Goal: Transaction & Acquisition: Book appointment/travel/reservation

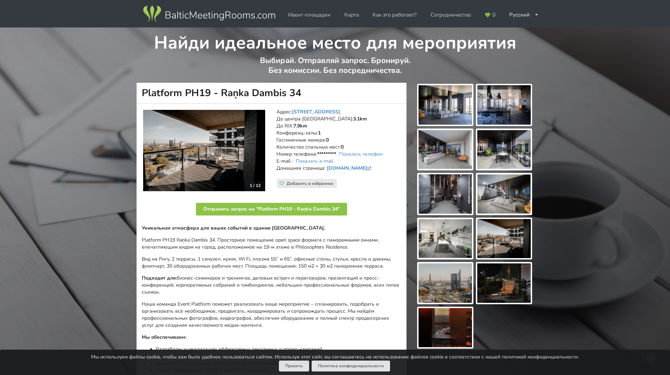
click at [228, 156] on img at bounding box center [204, 151] width 122 height 82
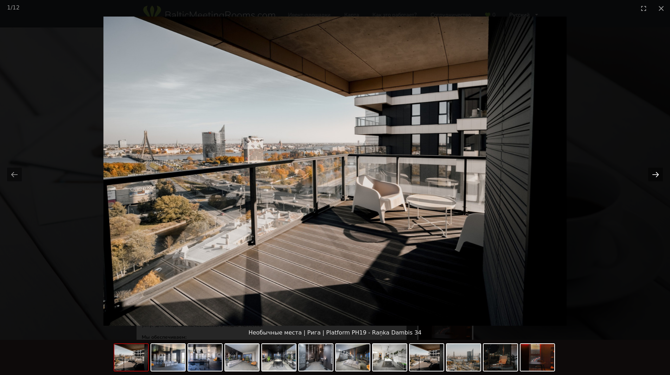
click at [652, 172] on button "Next slide" at bounding box center [656, 174] width 15 height 14
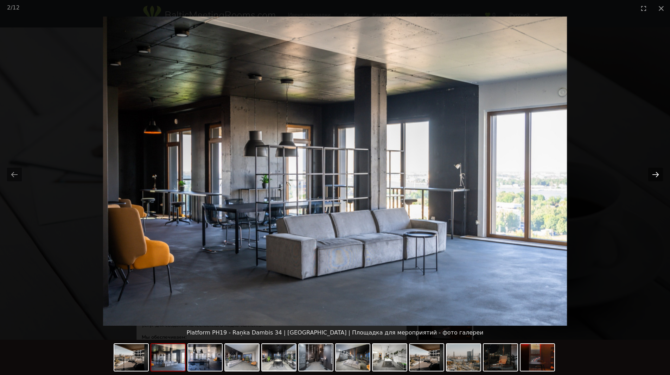
click at [654, 173] on button "Next slide" at bounding box center [656, 174] width 15 height 14
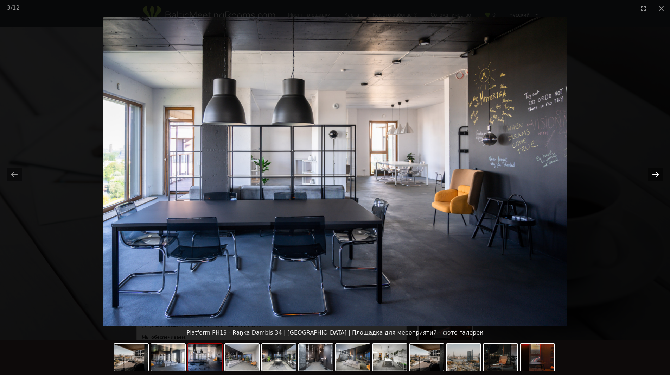
click at [654, 173] on button "Next slide" at bounding box center [656, 174] width 15 height 14
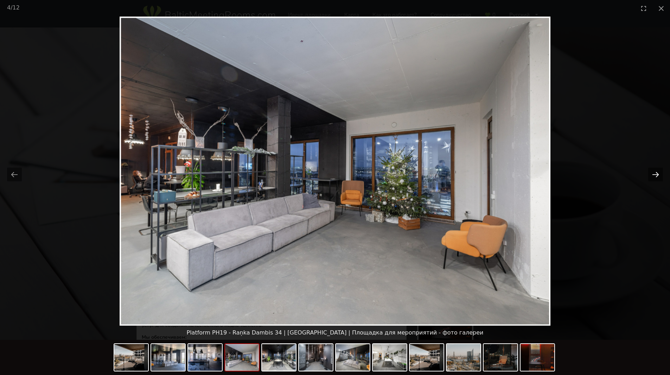
click at [654, 173] on button "Next slide" at bounding box center [656, 174] width 15 height 14
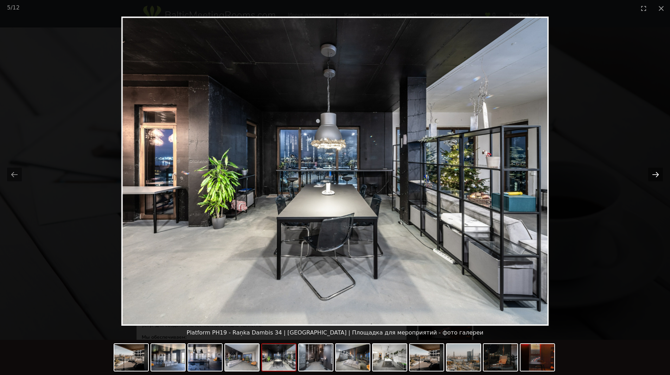
click at [654, 173] on button "Next slide" at bounding box center [656, 174] width 15 height 14
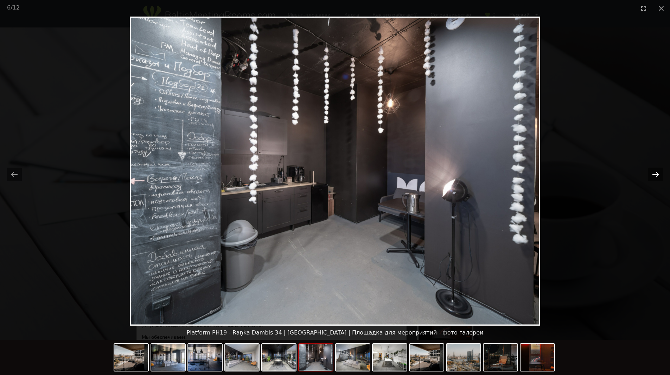
click at [653, 173] on button "Next slide" at bounding box center [656, 174] width 15 height 14
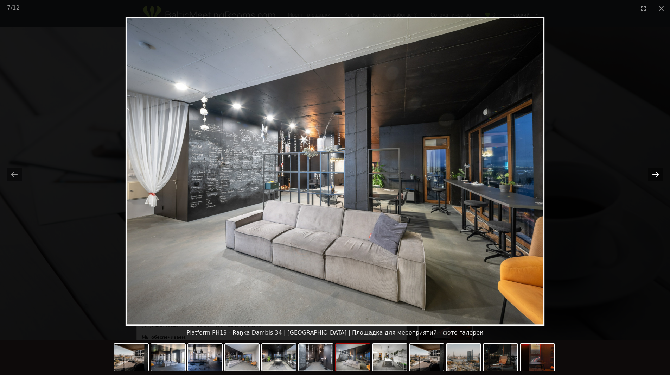
click at [653, 173] on button "Next slide" at bounding box center [656, 174] width 15 height 14
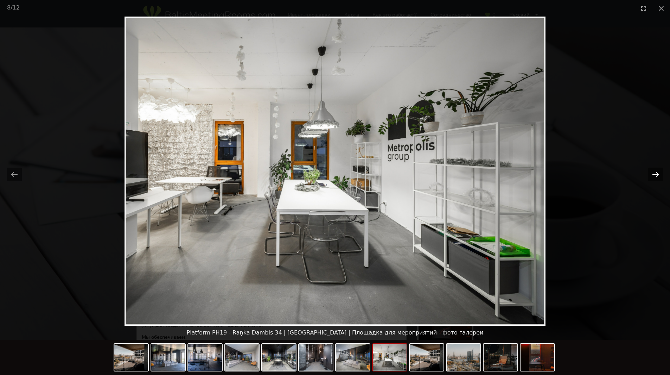
click at [653, 173] on button "Next slide" at bounding box center [656, 174] width 15 height 14
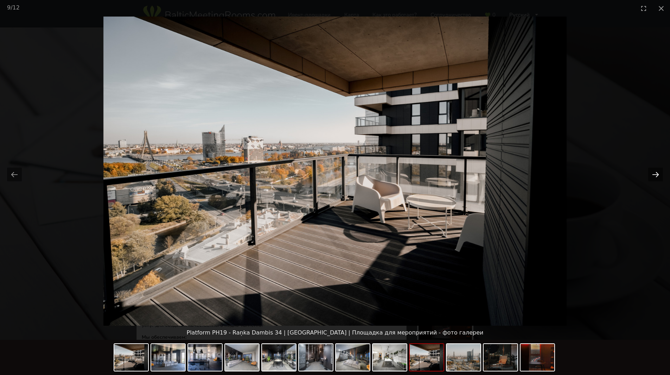
click at [653, 173] on button "Next slide" at bounding box center [656, 174] width 15 height 14
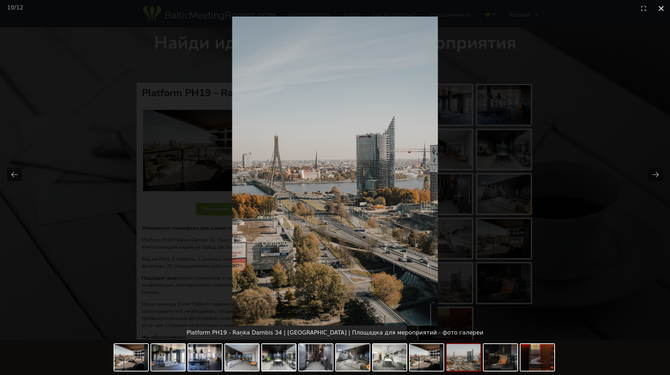
click at [664, 6] on button "Close gallery" at bounding box center [662, 8] width 18 height 17
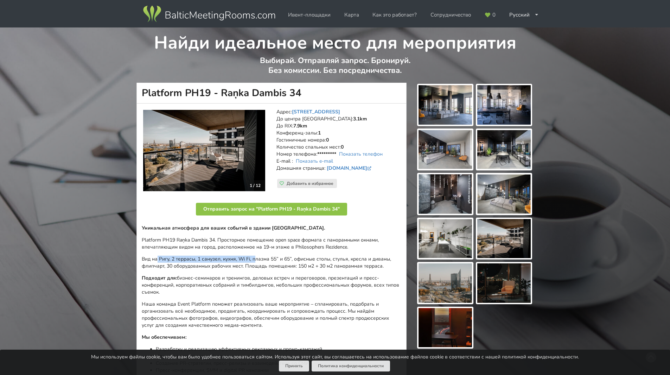
drag, startPoint x: 159, startPoint y: 259, endPoint x: 256, endPoint y: 253, distance: 97.4
click at [256, 253] on div "Уникальная атмосфера для ваших событий в здании [GEOGRAPHIC_DATA]. Platform PH1…" at bounding box center [272, 303] width 260 height 156
click at [330, 264] on p "Вид на Ригу, 2 террасы, 1 санузел, кухня, Wi Fi, плазма 55” и 65”, офисные стол…" at bounding box center [272, 262] width 260 height 14
drag, startPoint x: 147, startPoint y: 260, endPoint x: 244, endPoint y: 266, distance: 96.3
click at [244, 266] on p "Вид на Ригу, 2 террасы, 1 санузел, кухня, Wi Fi, плазма 55” и 65”, офисные стол…" at bounding box center [272, 262] width 260 height 14
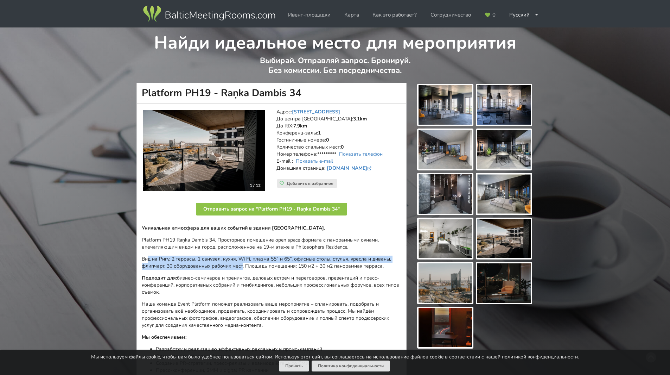
click at [227, 169] on img at bounding box center [204, 151] width 122 height 82
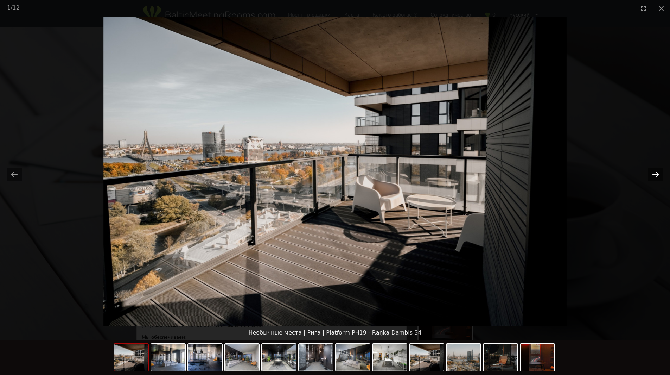
click at [652, 175] on button "Next slide" at bounding box center [656, 174] width 15 height 14
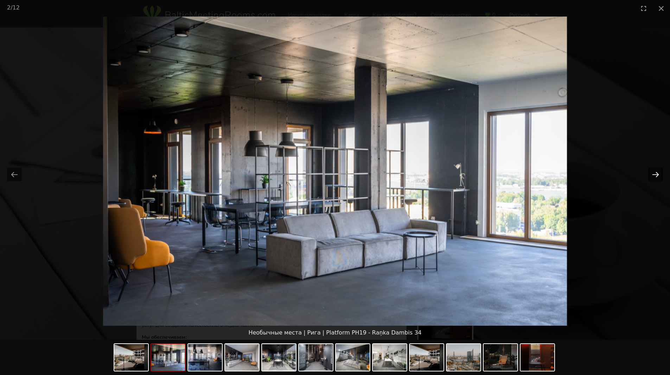
click at [652, 175] on button "Next slide" at bounding box center [656, 174] width 15 height 14
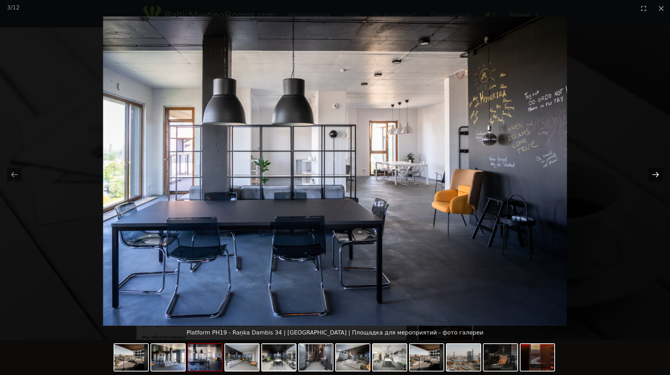
click at [652, 175] on button "Next slide" at bounding box center [656, 174] width 15 height 14
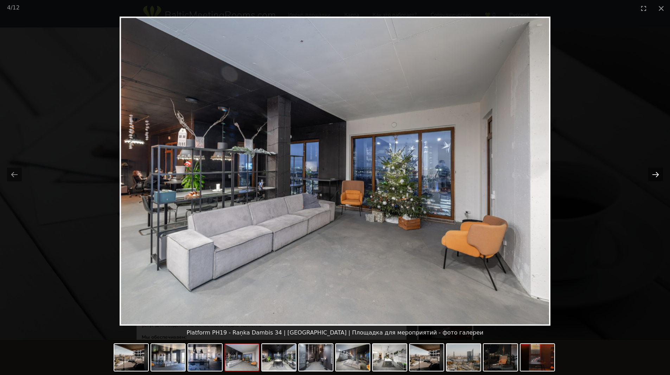
click at [652, 175] on button "Next slide" at bounding box center [656, 174] width 15 height 14
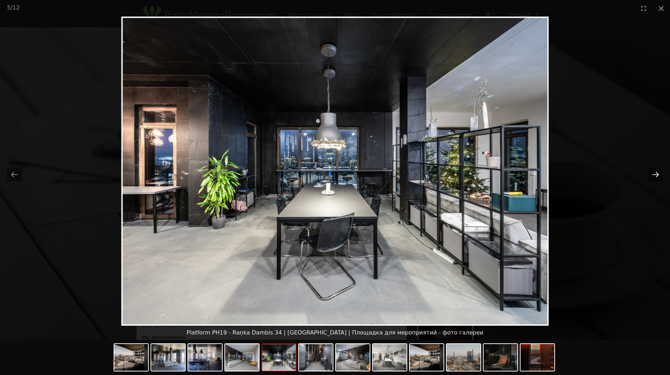
click at [652, 175] on button "Next slide" at bounding box center [656, 174] width 15 height 14
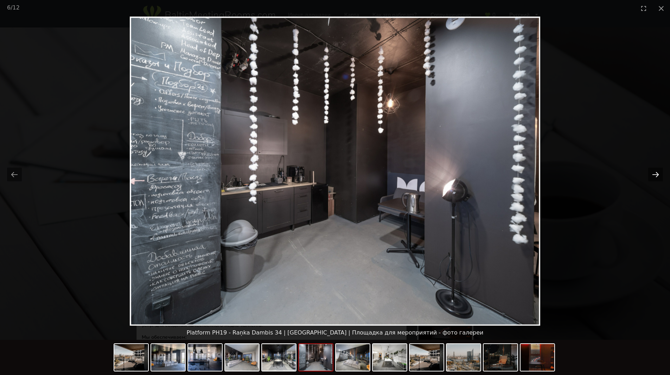
click at [652, 175] on button "Next slide" at bounding box center [656, 174] width 15 height 14
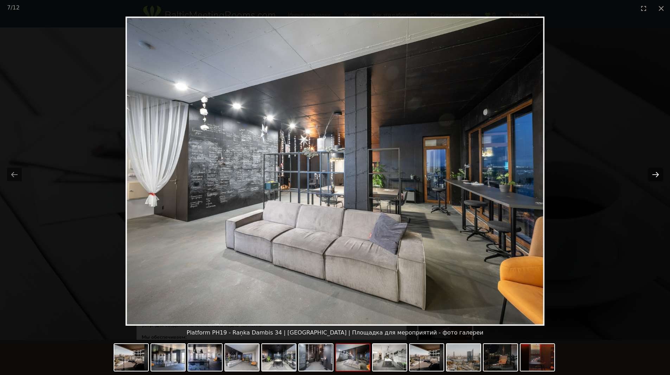
click at [652, 175] on button "Next slide" at bounding box center [656, 174] width 15 height 14
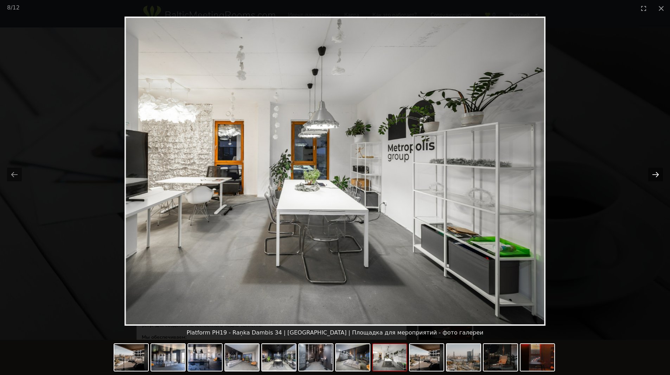
click at [652, 175] on button "Next slide" at bounding box center [656, 174] width 15 height 14
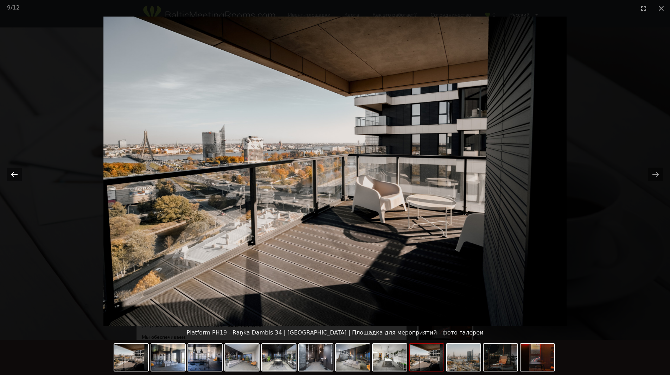
click at [12, 176] on button "Previous slide" at bounding box center [14, 174] width 15 height 14
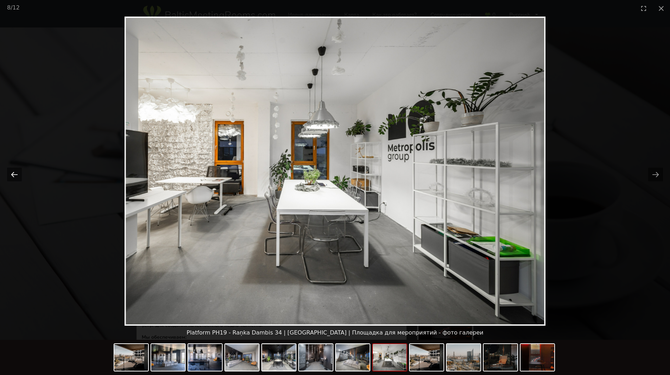
click at [12, 176] on button "Previous slide" at bounding box center [14, 174] width 15 height 14
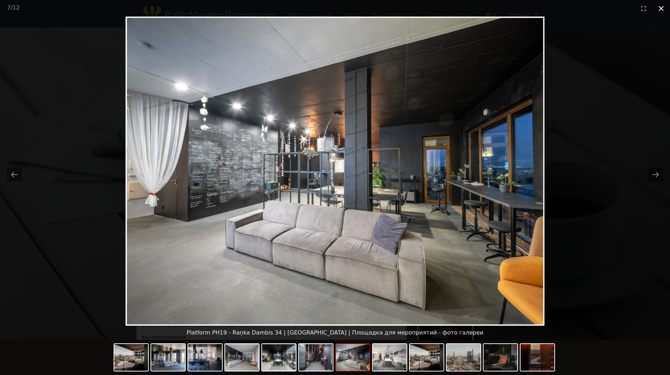
click at [662, 9] on button "Close gallery" at bounding box center [662, 8] width 18 height 17
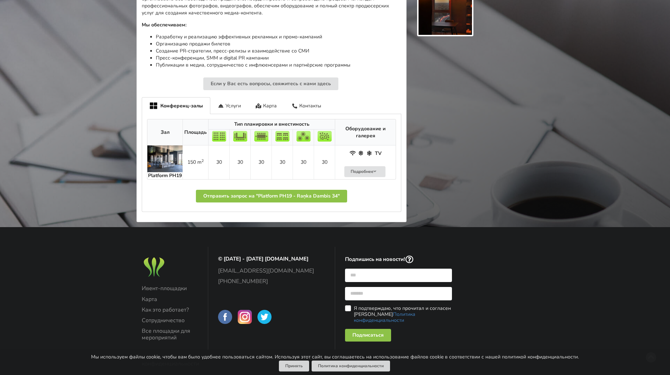
scroll to position [317, 0]
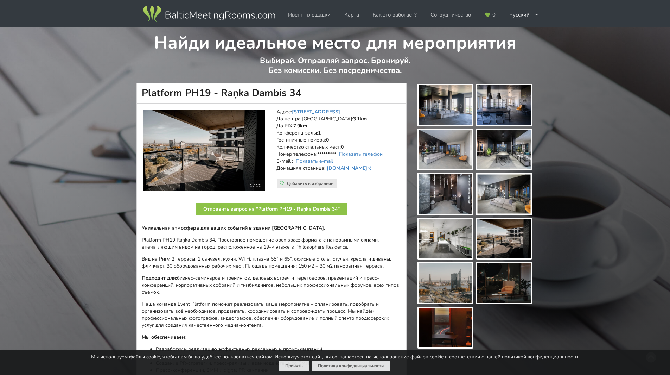
drag, startPoint x: 282, startPoint y: 132, endPoint x: 369, endPoint y: 145, distance: 87.6
click at [369, 145] on address "Адрес: [STREET_ADDRESS][GEOGRAPHIC_DATA]: 3.1km [GEOGRAPHIC_DATA]: 7.9km [GEOGR…" at bounding box center [339, 143] width 125 height 70
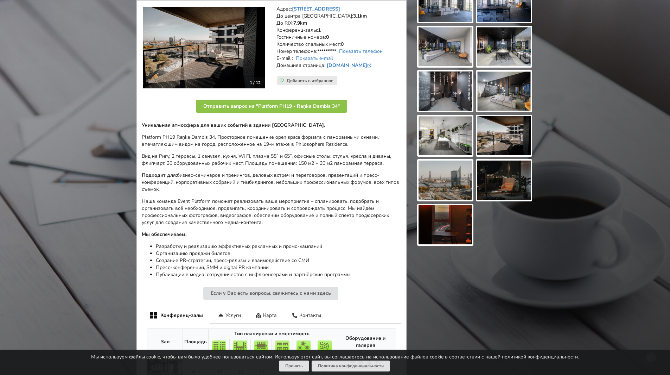
scroll to position [106, 0]
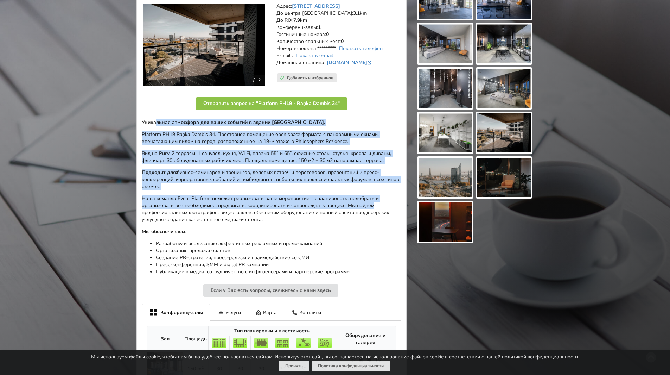
drag, startPoint x: 156, startPoint y: 122, endPoint x: 386, endPoint y: 202, distance: 243.8
click at [386, 202] on div "Уникальная атмосфера для ваших событий в здании [GEOGRAPHIC_DATA]. Platform PH1…" at bounding box center [272, 197] width 260 height 156
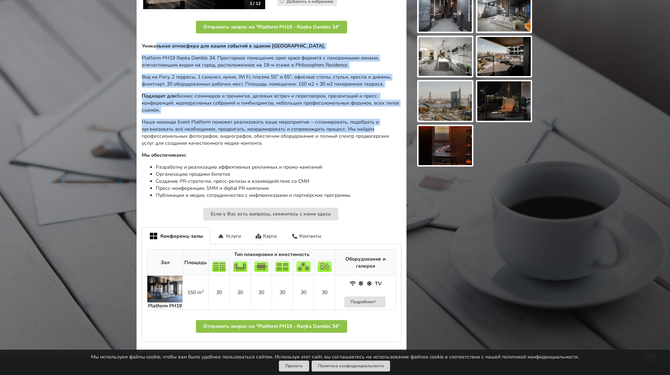
scroll to position [246, 0]
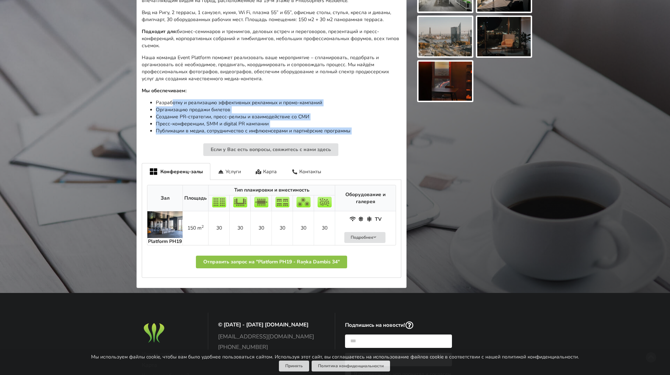
drag, startPoint x: 173, startPoint y: 102, endPoint x: 359, endPoint y: 140, distance: 190.3
click at [359, 140] on div "Уникальная атмосфера для ваших событий в здании [GEOGRAPHIC_DATA]. Platform PH1…" at bounding box center [272, 67] width 260 height 178
click at [372, 136] on div "Уникальная атмосфера для ваших событий в здании [GEOGRAPHIC_DATA]. Platform PH1…" at bounding box center [272, 67] width 260 height 178
click at [233, 172] on div "Услуги" at bounding box center [229, 171] width 38 height 17
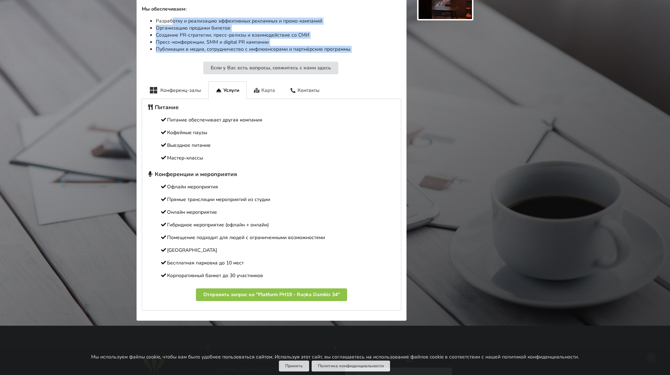
scroll to position [352, 0]
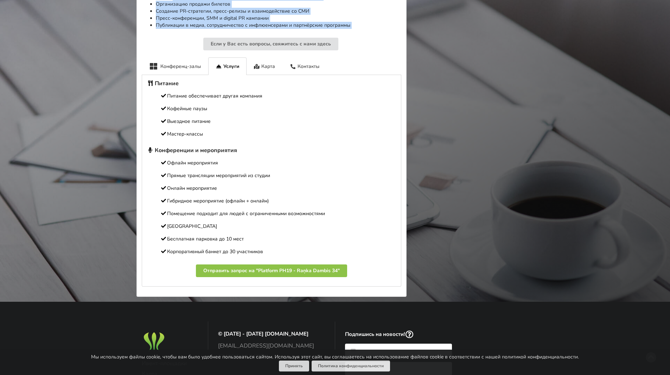
drag, startPoint x: 172, startPoint y: 149, endPoint x: 284, endPoint y: 173, distance: 114.5
click at [280, 173] on div "Питание Питание обеспечивает другая компания Кофейные паузы Выездное питание Ма…" at bounding box center [271, 167] width 249 height 175
drag, startPoint x: 280, startPoint y: 251, endPoint x: 195, endPoint y: 219, distance: 91.4
click at [177, 212] on div "Питание Питание обеспечивает другая компания Кофейные паузы Выездное питание Ма…" at bounding box center [271, 167] width 249 height 175
click at [252, 240] on p "Бесплатная парковка до 10 мест" at bounding box center [271, 239] width 249 height 8
